Goal: Task Accomplishment & Management: Use online tool/utility

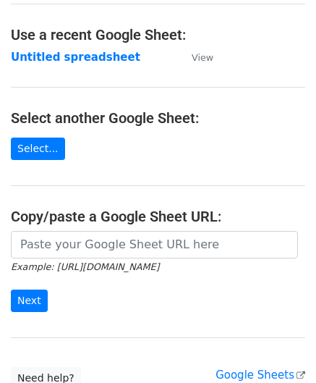
scroll to position [72, 0]
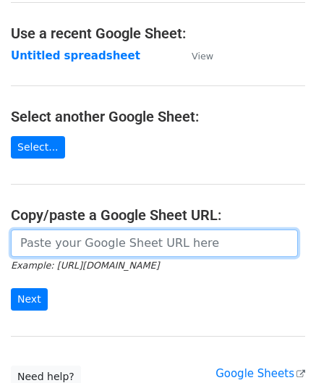
click at [64, 242] on input "url" at bounding box center [154, 242] width 287 height 27
paste input "https://docs.google.com/spreadsheets/d/1vx3TS-I-lM7sgjWWax71a0FdPogC_9FInaslQ76…"
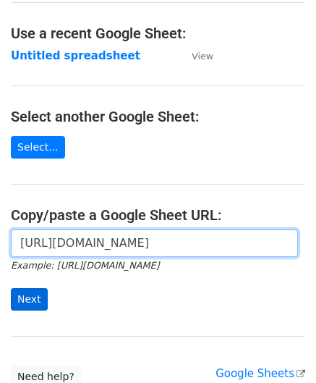
type input "https://docs.google.com/spreadsheets/d/1vx3TS-I-lM7sgjWWax71a0FdPogC_9FInaslQ76…"
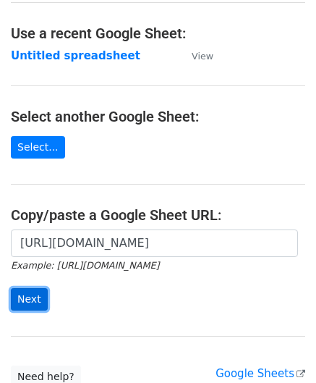
click at [40, 292] on input "Next" at bounding box center [29, 299] width 37 height 22
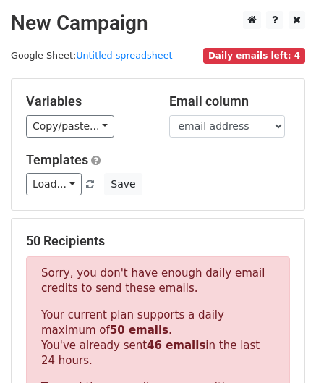
scroll to position [488, 0]
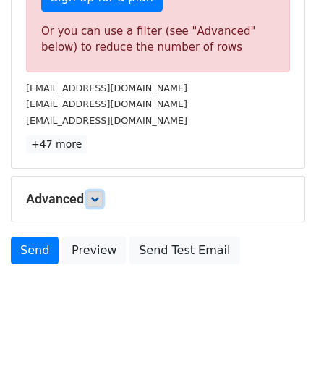
click at [103, 195] on link at bounding box center [95, 199] width 16 height 16
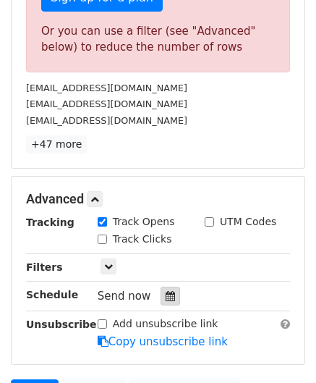
click at [166, 292] on icon at bounding box center [170, 296] width 9 height 10
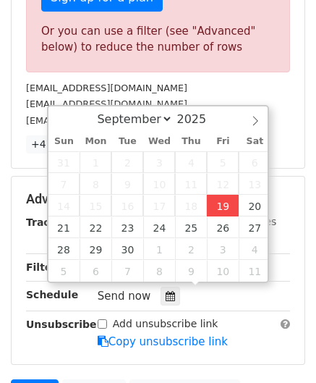
type input "[DATE] 12:00"
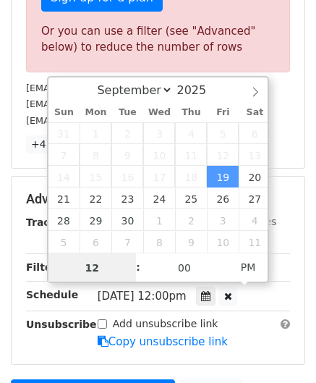
scroll to position [0, 0]
paste input "9"
type input "19"
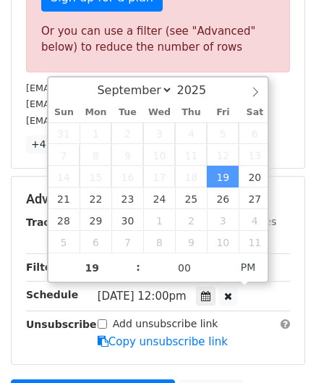
type input "[DATE] 19:00"
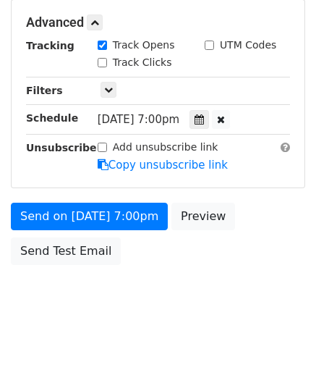
scroll to position [664, 0]
